Goal: Information Seeking & Learning: Learn about a topic

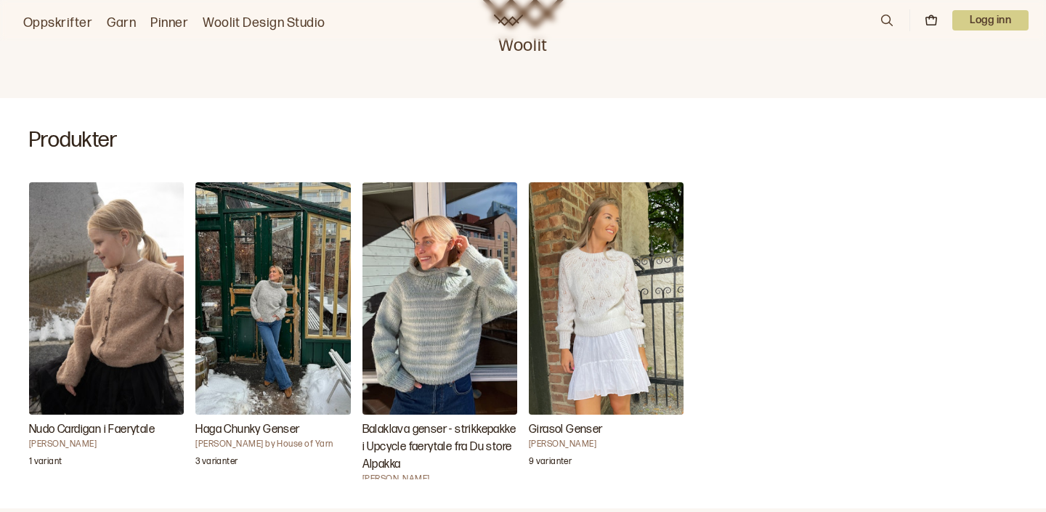
scroll to position [387, 0]
click at [75, 248] on img "Nudo Cardigan i Faerytale" at bounding box center [106, 298] width 155 height 233
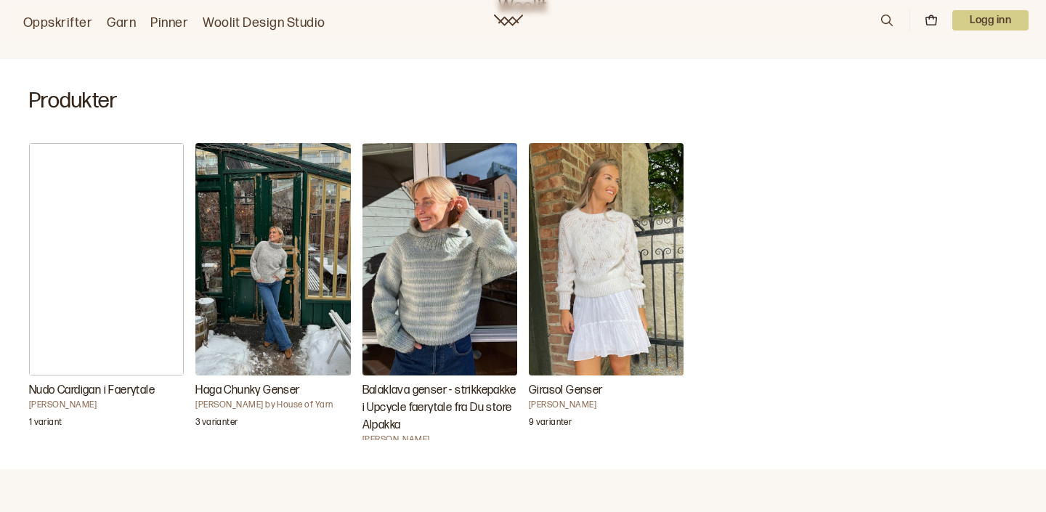
scroll to position [430, 0]
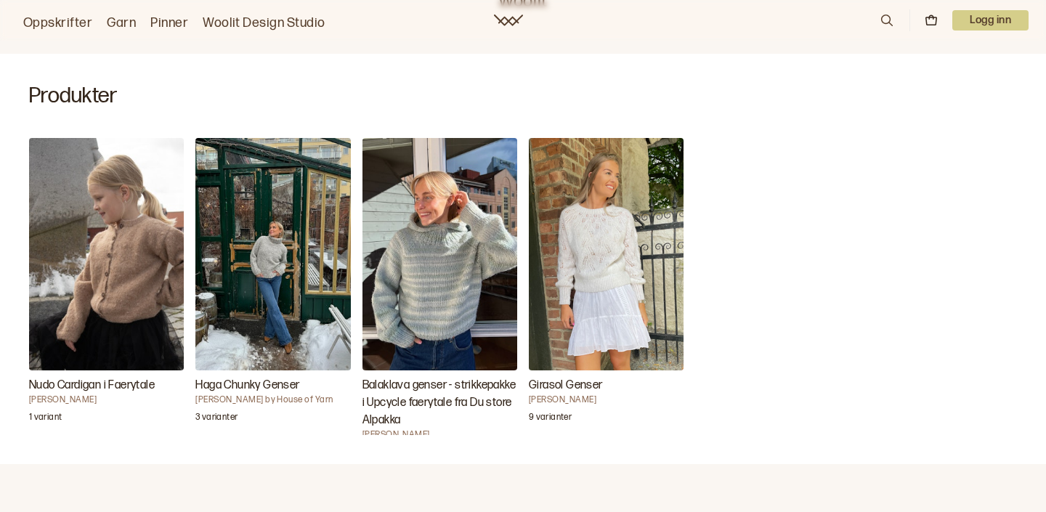
click at [643, 227] on img "Girasol Genser" at bounding box center [606, 254] width 155 height 233
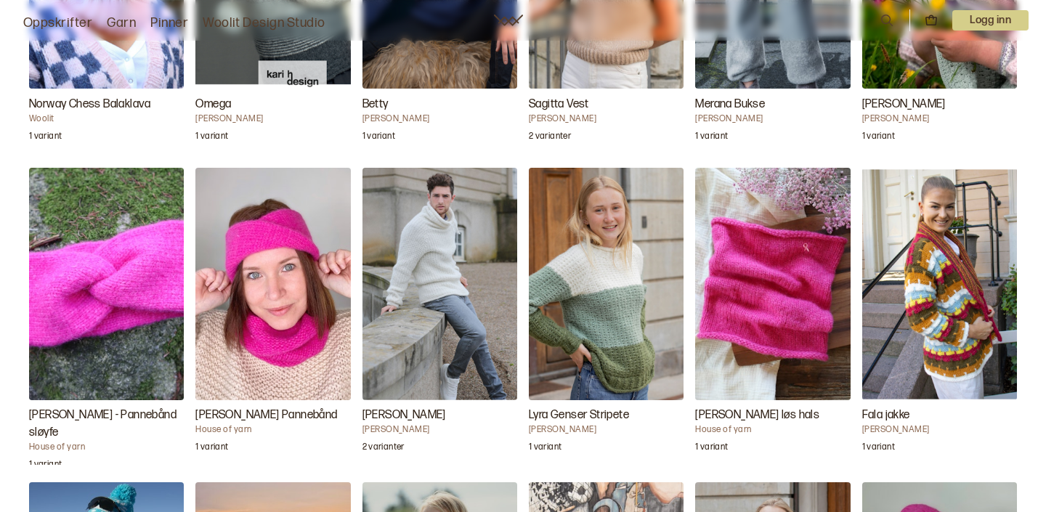
scroll to position [1928, 0]
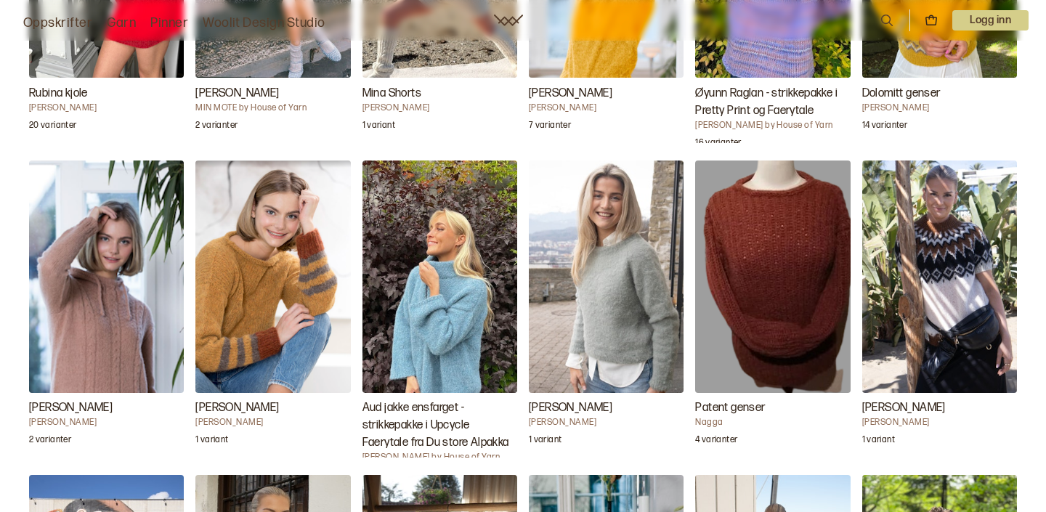
scroll to position [2609, 0]
